Goal: Task Accomplishment & Management: Manage account settings

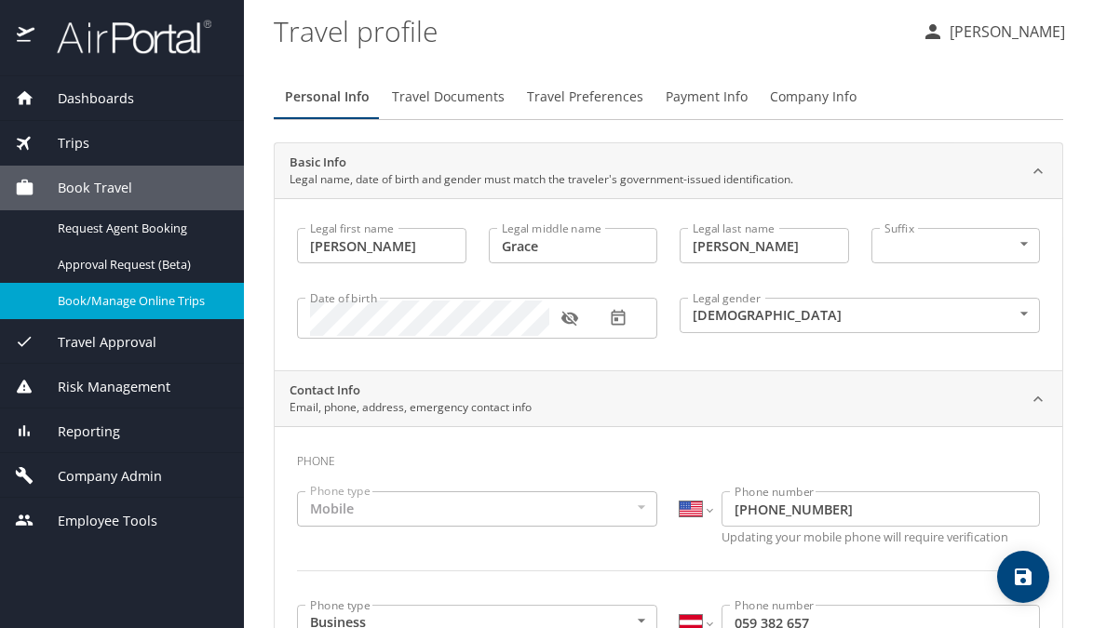
select select "US"
select select "AT"
select select "US"
click at [151, 346] on span "Travel Approval" at bounding box center [95, 342] width 122 height 20
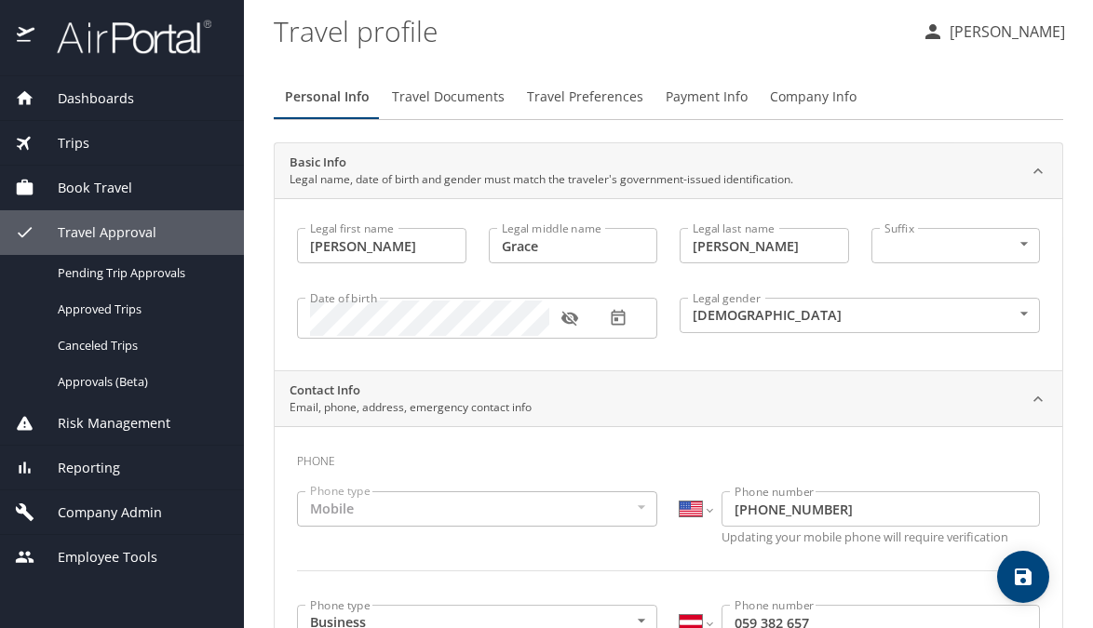
click at [128, 420] on span "Risk Management" at bounding box center [102, 423] width 136 height 20
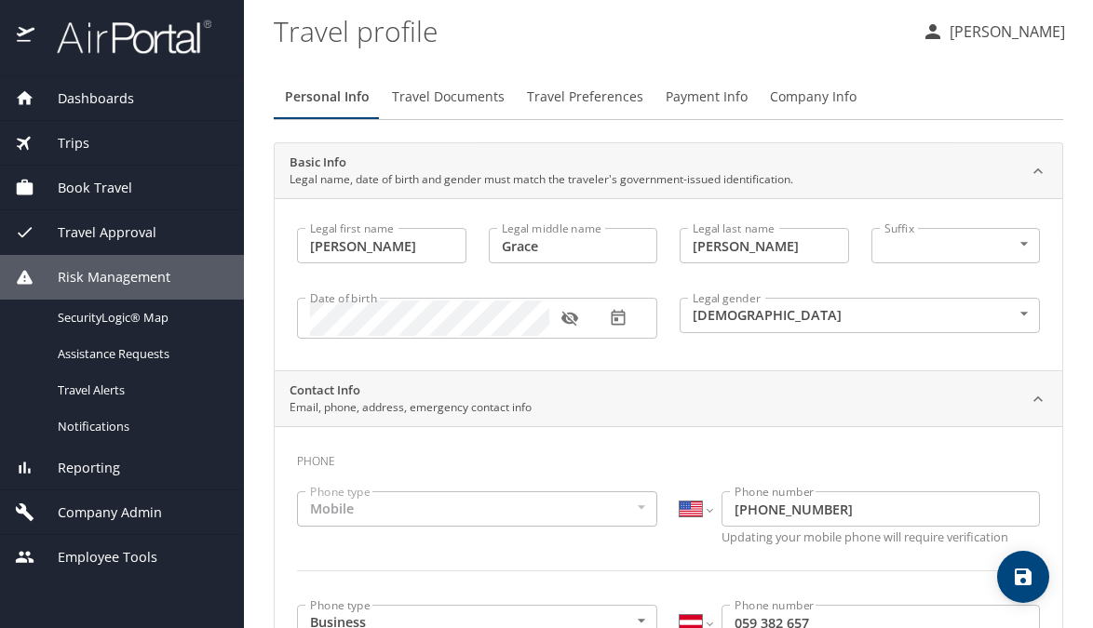
click at [146, 228] on span "Travel Approval" at bounding box center [95, 232] width 122 height 20
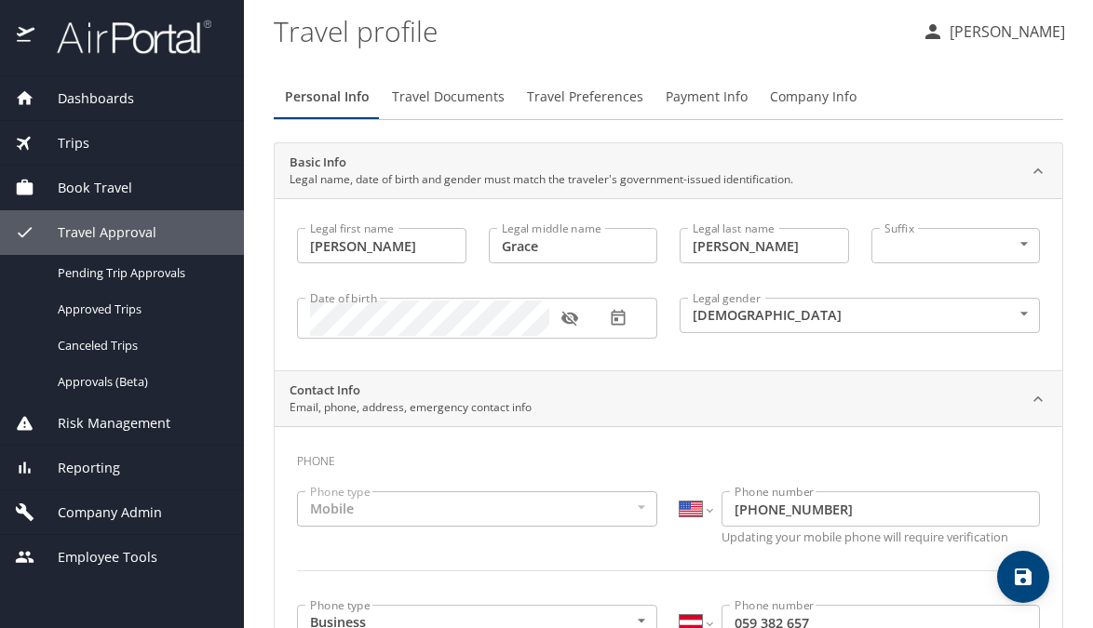
click at [120, 184] on span "Book Travel" at bounding box center [83, 188] width 98 height 20
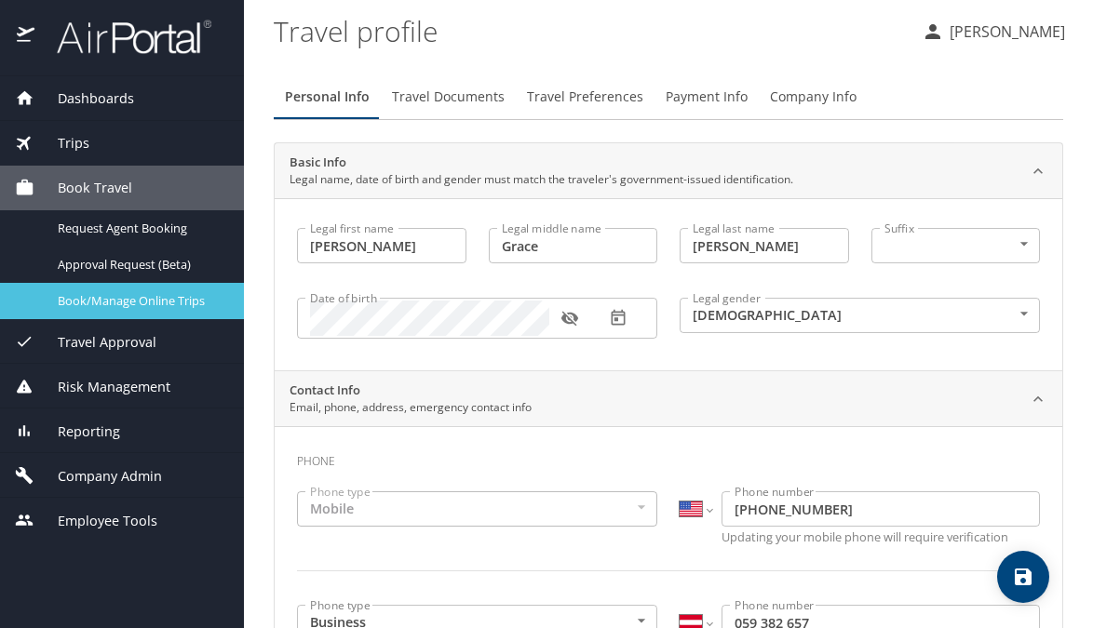
click at [149, 296] on span "Book/Manage Online Trips" at bounding box center [140, 301] width 164 height 18
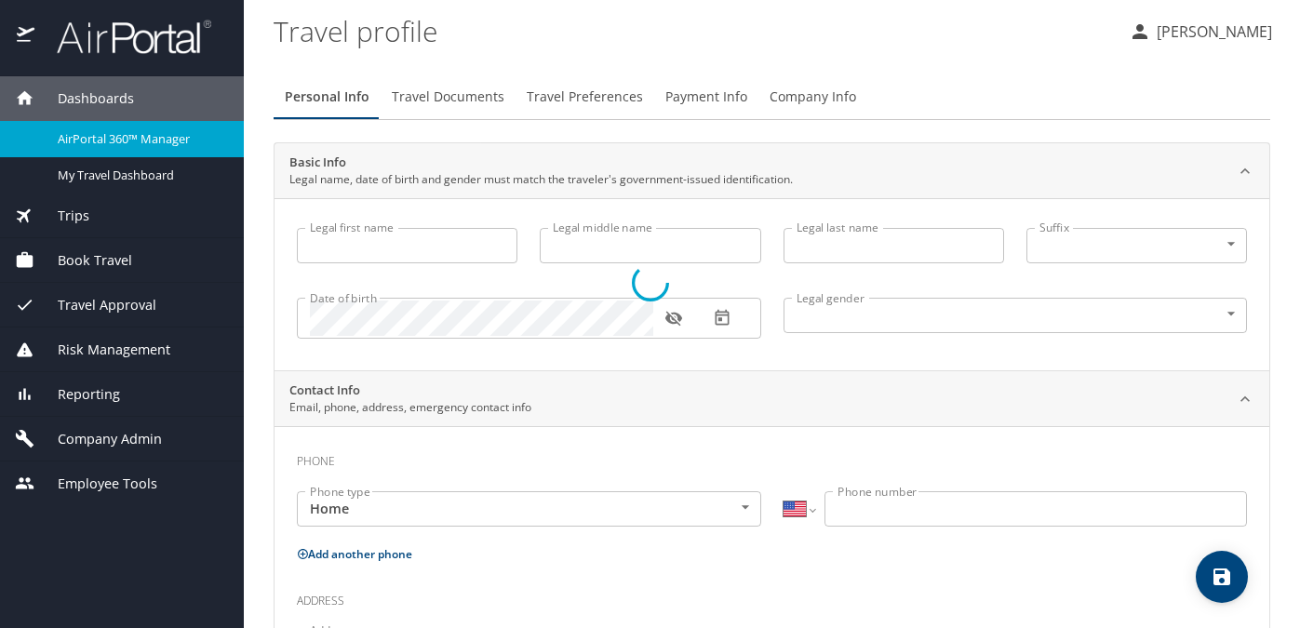
select select "US"
type input "[PERSON_NAME]"
type input "Grace"
type input "[PERSON_NAME]"
type input "Female"
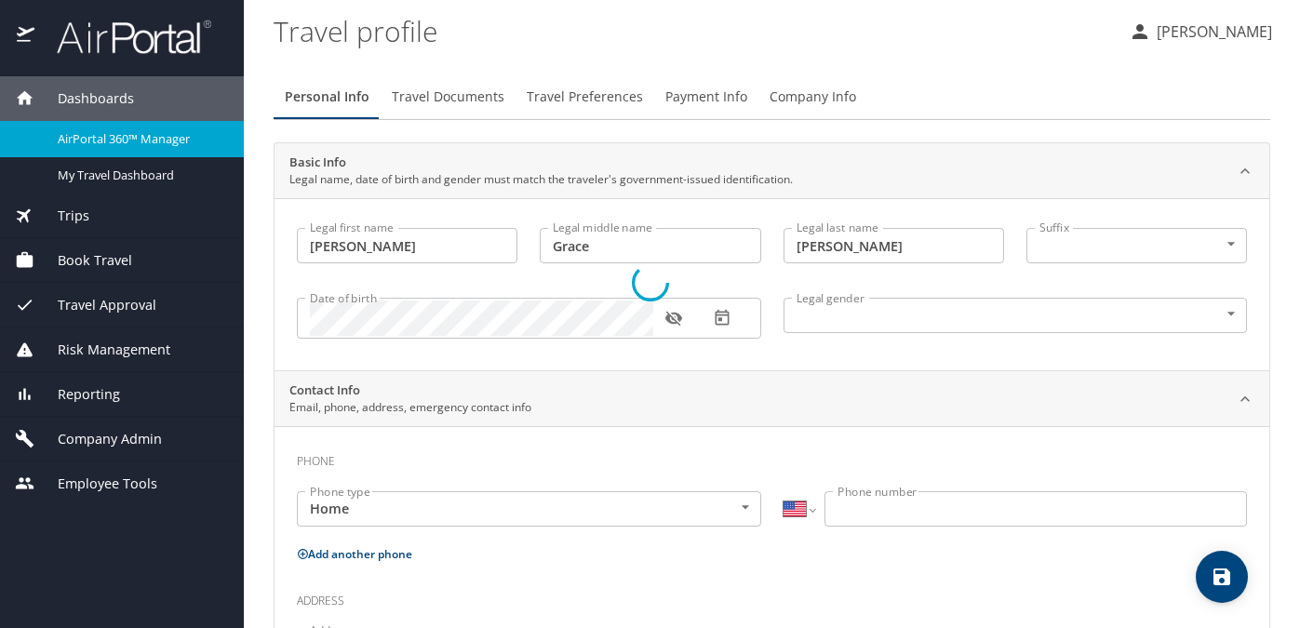
select select "US"
select select "AT"
